Goal: Information Seeking & Learning: Learn about a topic

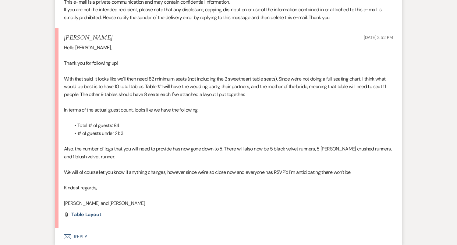
scroll to position [520, 0]
click at [89, 217] on li "[PERSON_NAME] [DATE] 3:52 PM Hello [PERSON_NAME], Thank you for following up! W…" at bounding box center [228, 128] width 347 height 201
click at [89, 210] on li "[PERSON_NAME] [DATE] 3:52 PM Hello [PERSON_NAME], Thank you for following up! W…" at bounding box center [228, 128] width 347 height 201
click at [89, 212] on span "table layout" at bounding box center [86, 214] width 30 height 6
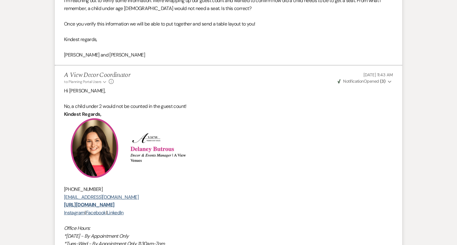
scroll to position [0, 0]
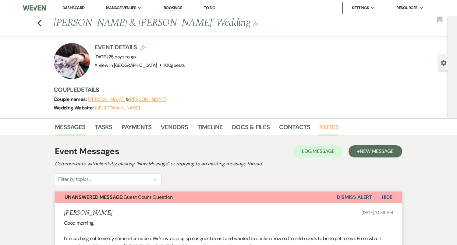
click at [327, 124] on link "Notes" at bounding box center [328, 128] width 19 height 13
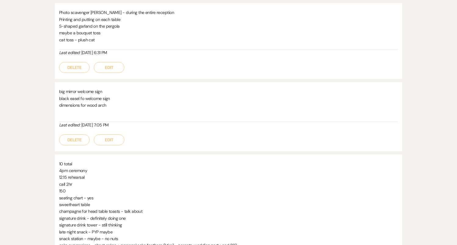
scroll to position [164, 0]
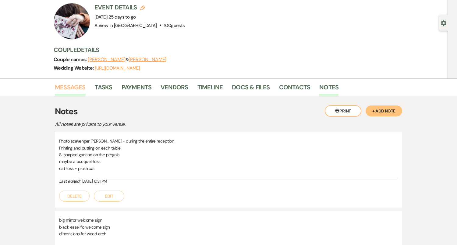
click at [67, 86] on link "Messages" at bounding box center [70, 89] width 31 height 13
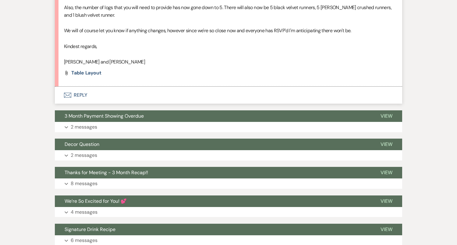
scroll to position [701, 0]
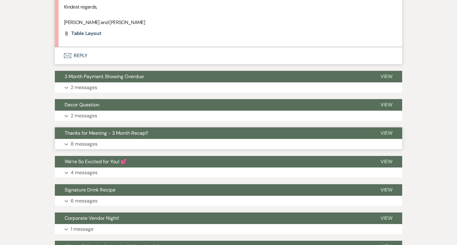
click at [164, 138] on button "Thanks for Meeting - 3 Month Recap!!" at bounding box center [213, 134] width 316 height 12
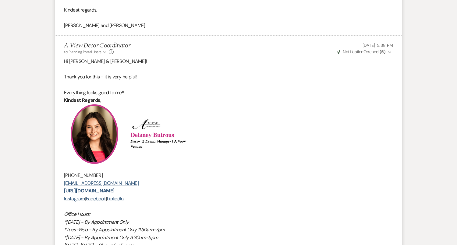
scroll to position [2884, 0]
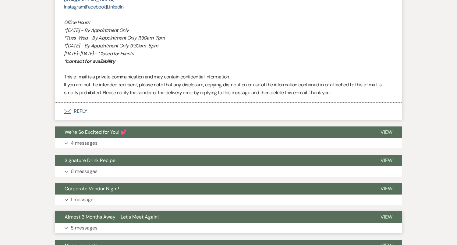
click at [159, 217] on button "Almost 3 Months Away - Let's Meet Again!" at bounding box center [213, 218] width 316 height 12
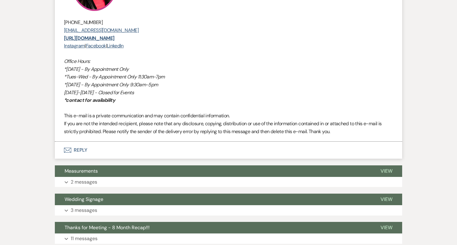
scroll to position [3996, 0]
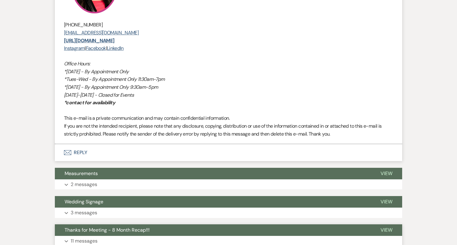
click at [154, 236] on button "Thanks for Meeting - 8 Month Recap!!!" at bounding box center [213, 231] width 316 height 12
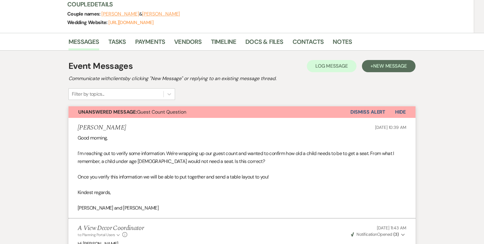
scroll to position [0, 0]
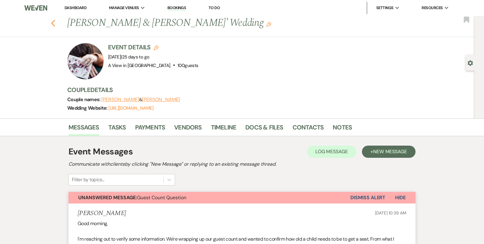
click at [54, 21] on use "button" at bounding box center [53, 23] width 4 height 7
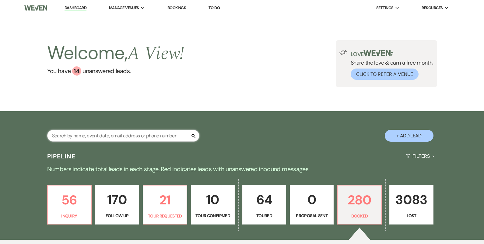
click at [96, 135] on input "text" at bounding box center [123, 136] width 152 height 12
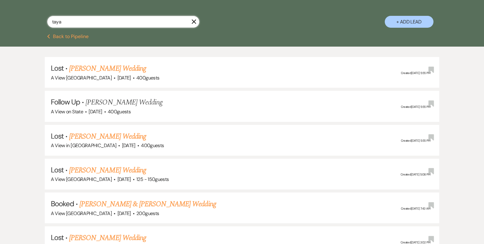
scroll to position [242, 0]
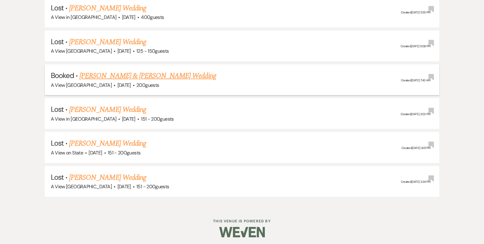
type input "taya"
click at [128, 72] on link "[PERSON_NAME] & [PERSON_NAME] Wedding" at bounding box center [147, 75] width 136 height 11
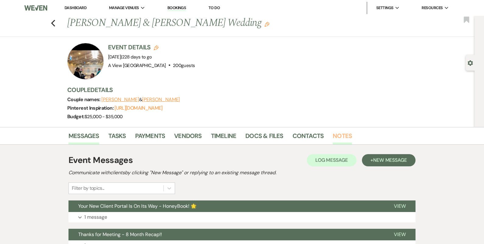
click at [336, 139] on link "Notes" at bounding box center [342, 137] width 19 height 13
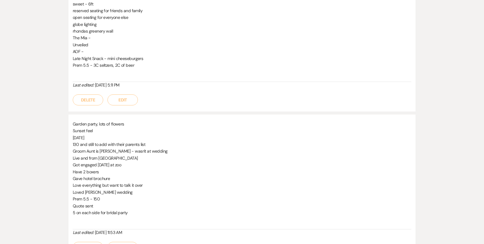
scroll to position [333, 0]
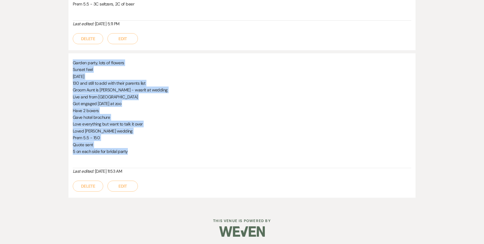
drag, startPoint x: 138, startPoint y: 150, endPoint x: 72, endPoint y: 59, distance: 112.3
click at [72, 59] on div "Garden party, lots of flowers Sunset feel [DATE] 130 and still to add with thei…" at bounding box center [242, 125] width 347 height 144
copy div "Garden party, lots of flowers Sunset feel [DATE] 130 and still to add with thei…"
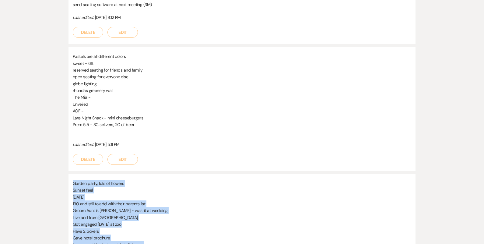
scroll to position [212, 0]
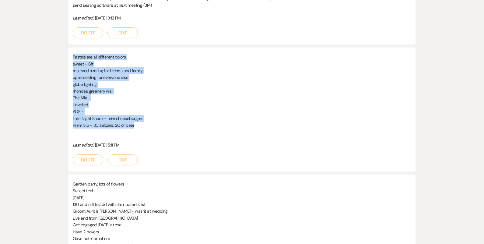
drag, startPoint x: 144, startPoint y: 125, endPoint x: 68, endPoint y: 55, distance: 103.3
click at [68, 55] on div "Messages Tasks Payments Vendors Timeline Docs & Files Contacts Notes Printer Pr…" at bounding box center [242, 121] width 484 height 413
copy div "Pastels are all different colors sweet - 6ft reserved seating for friends and f…"
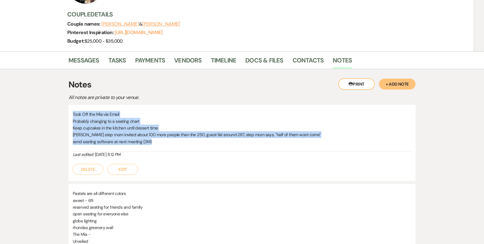
drag, startPoint x: 73, startPoint y: 112, endPoint x: 153, endPoint y: 145, distance: 85.9
click at [153, 145] on div "Took Off the Mia via Email Probably changing to a seating chart Keep cupcakes i…" at bounding box center [242, 131] width 339 height 41
copy div "Took Off the Mia via Email Probably changing to a seating chart Keep cupcakes i…"
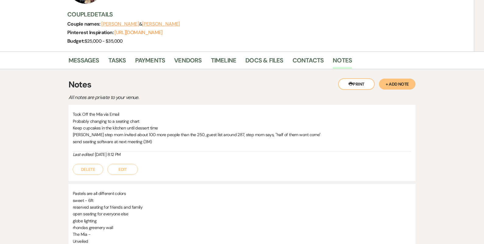
click at [93, 51] on div "Messages Tasks Payments Vendors Timeline Docs & Files Contacts Notes" at bounding box center [242, 60] width 484 height 18
click at [93, 59] on link "Messages" at bounding box center [84, 61] width 31 height 13
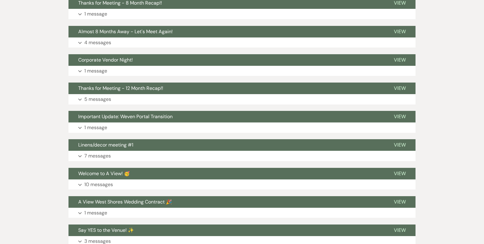
scroll to position [223, 0]
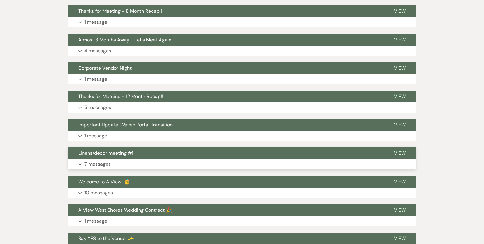
click at [162, 153] on button "Linens/decor meeting #1" at bounding box center [227, 153] width 316 height 12
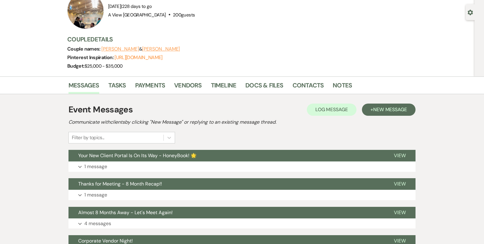
scroll to position [0, 0]
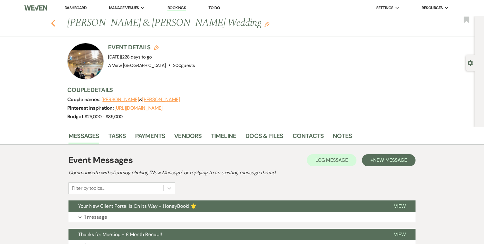
click at [52, 23] on use "button" at bounding box center [53, 23] width 4 height 7
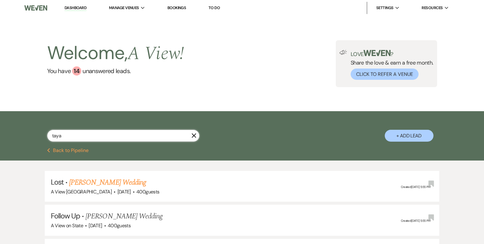
click at [94, 140] on input "taya" at bounding box center [123, 136] width 152 height 12
click at [93, 137] on input "taya" at bounding box center [123, 136] width 152 height 12
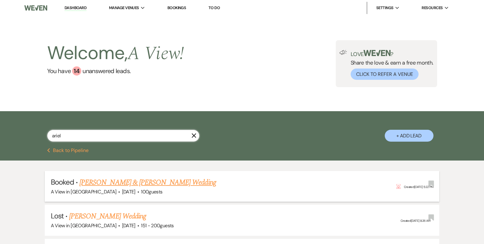
type input "ariel"
click at [150, 182] on link "[PERSON_NAME] & [PERSON_NAME] Wedding" at bounding box center [147, 182] width 136 height 11
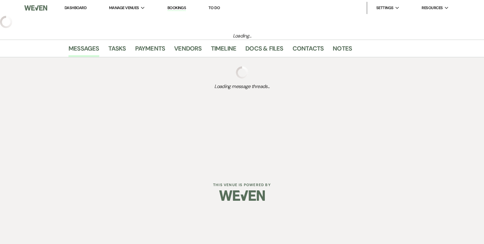
select select "22"
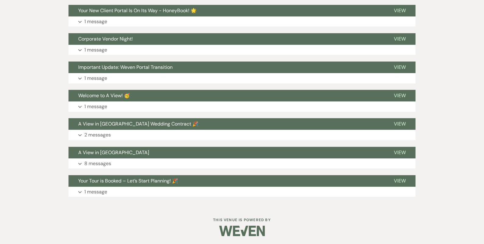
scroll to position [754, 0]
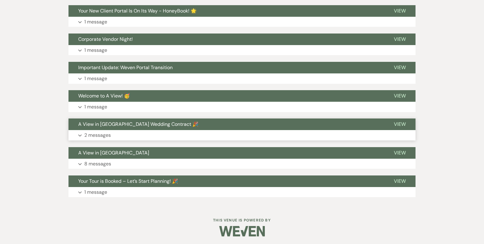
click at [288, 131] on button "Expand 2 messages" at bounding box center [242, 135] width 347 height 10
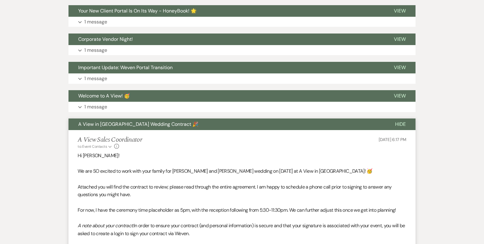
click at [288, 131] on li "A View Sales Coordinator to: Event Contacts Expand Info [DATE] 6:17 PM Hi [PERS…" at bounding box center [242, 221] width 347 height 183
click at [286, 126] on button "A View in [GEOGRAPHIC_DATA] Wedding Contract 🎉" at bounding box center [227, 124] width 317 height 12
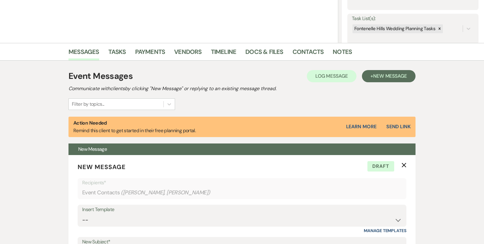
scroll to position [0, 0]
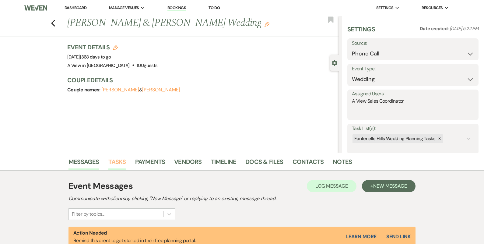
click at [115, 166] on link "Tasks" at bounding box center [117, 163] width 18 height 13
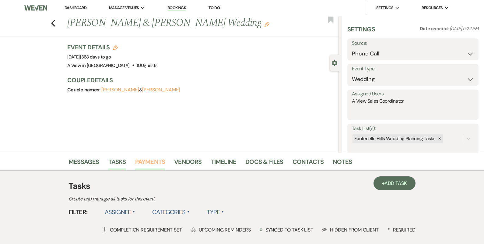
click at [149, 164] on link "Payments" at bounding box center [150, 163] width 30 height 13
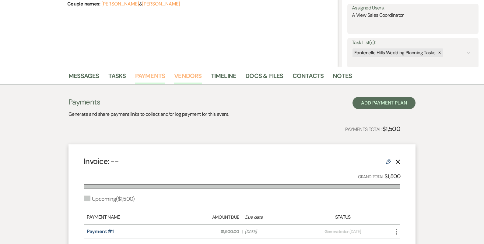
scroll to position [44, 0]
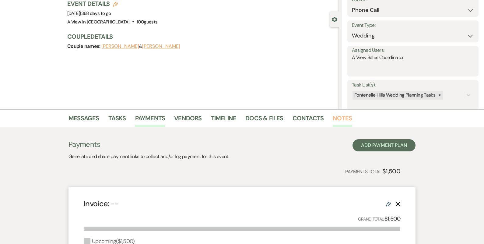
click at [345, 117] on link "Notes" at bounding box center [342, 119] width 19 height 13
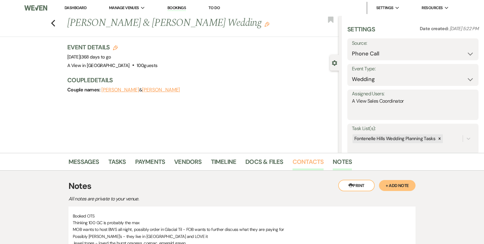
click at [299, 160] on link "Contacts" at bounding box center [308, 163] width 31 height 13
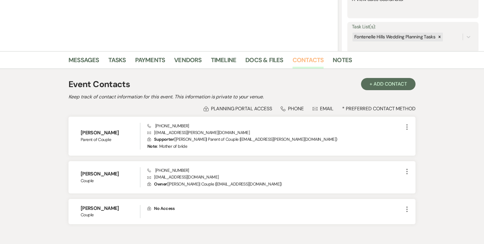
scroll to position [136, 0]
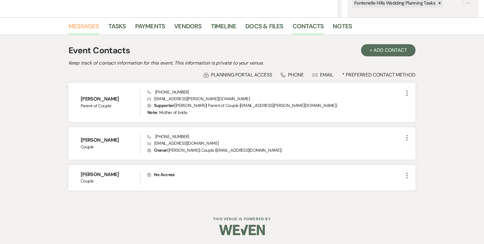
click at [94, 28] on link "Messages" at bounding box center [84, 27] width 31 height 13
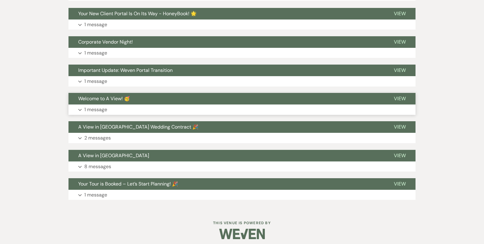
scroll to position [754, 0]
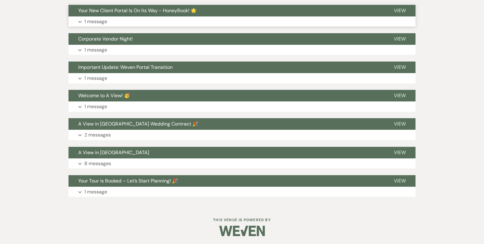
click at [190, 18] on button "Expand 1 message" at bounding box center [242, 21] width 347 height 10
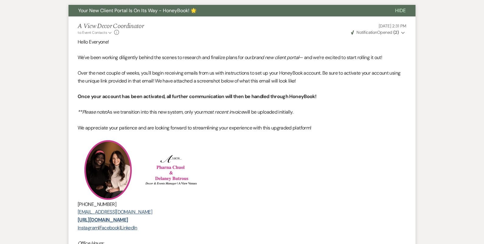
click at [366, 38] on p "Hello Everyone!" at bounding box center [242, 42] width 329 height 8
click at [366, 33] on span "Notification" at bounding box center [367, 32] width 20 height 5
click at [254, 48] on p at bounding box center [242, 50] width 329 height 8
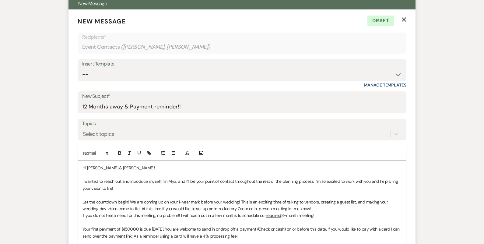
scroll to position [152, 0]
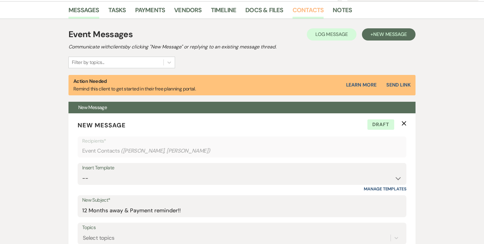
click at [301, 14] on link "Contacts" at bounding box center [308, 11] width 31 height 13
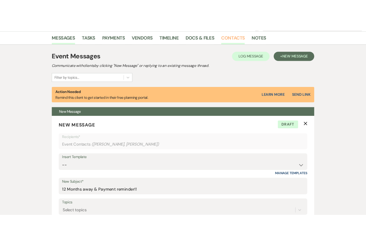
scroll to position [136, 0]
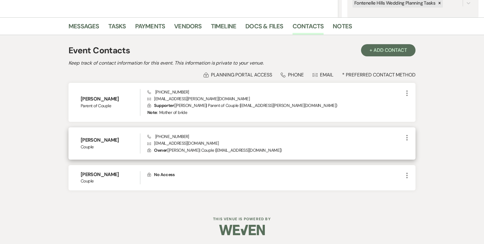
click at [163, 136] on span "Phone [PHONE_NUMBER]" at bounding box center [168, 136] width 42 height 5
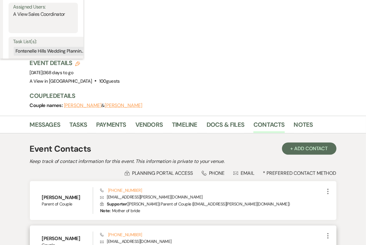
scroll to position [0, 0]
